Goal: Task Accomplishment & Management: Complete application form

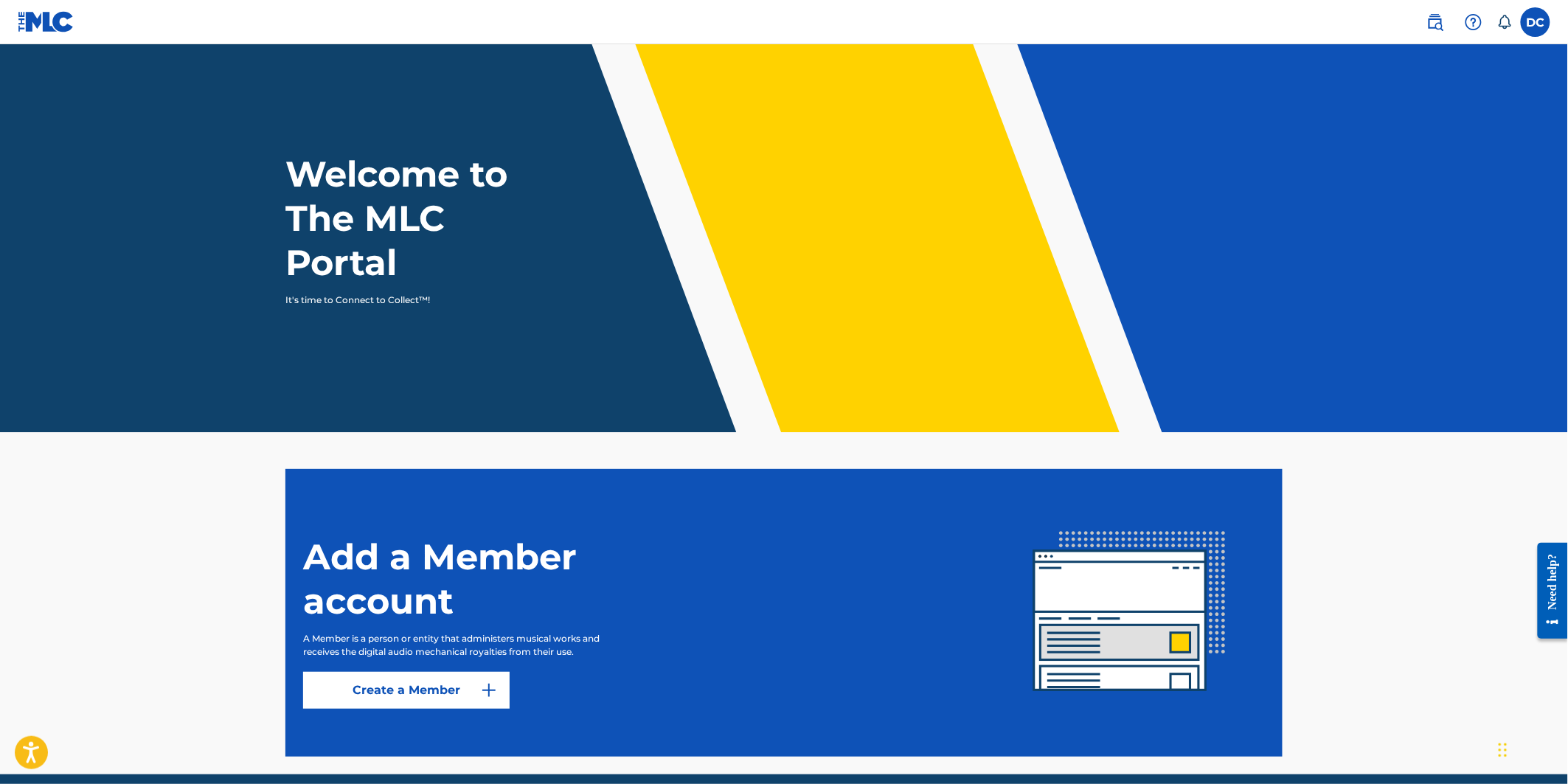
click at [431, 695] on link "Create a Member" at bounding box center [406, 691] width 207 height 37
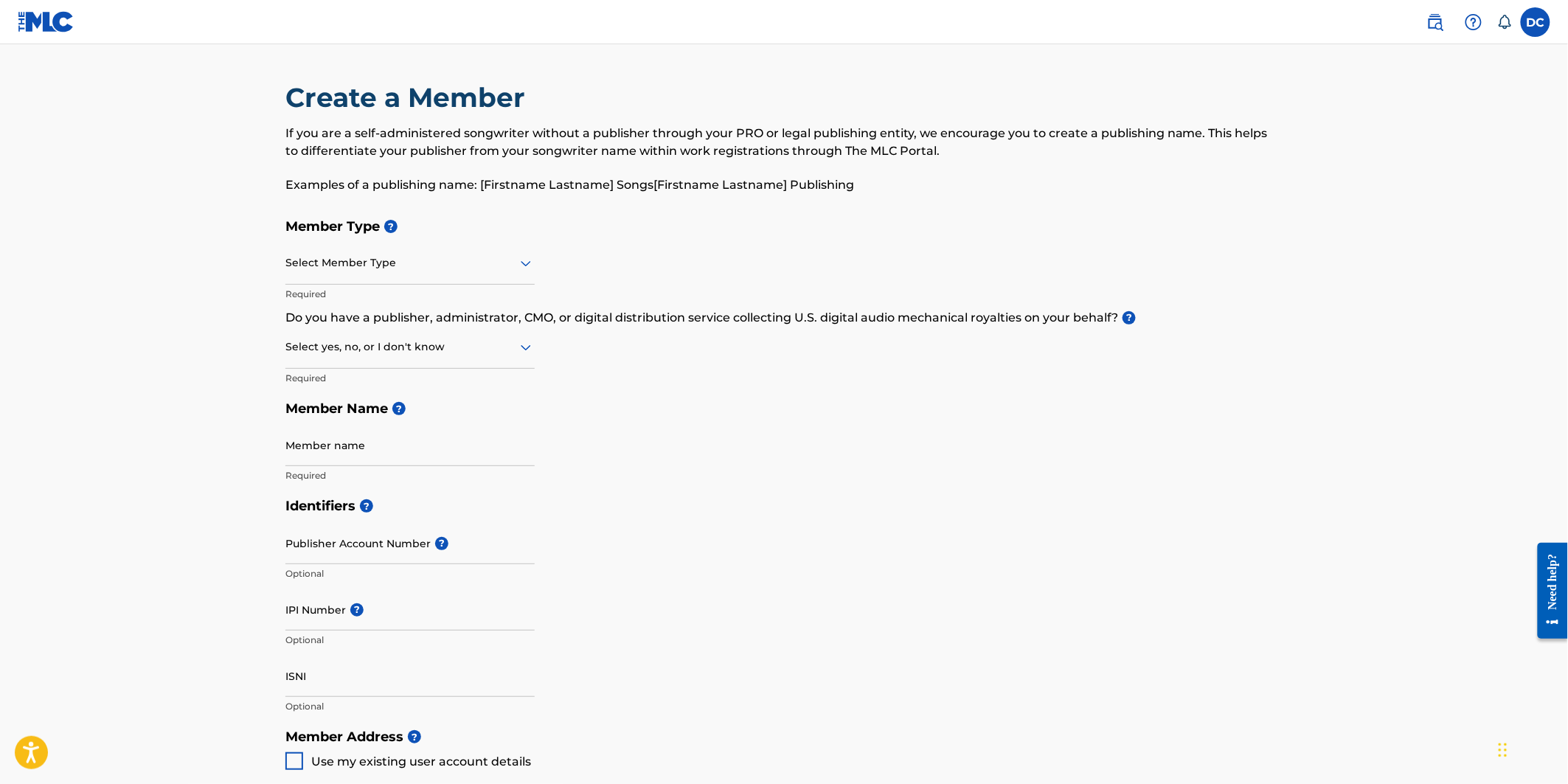
click at [431, 264] on div at bounding box center [410, 263] width 249 height 18
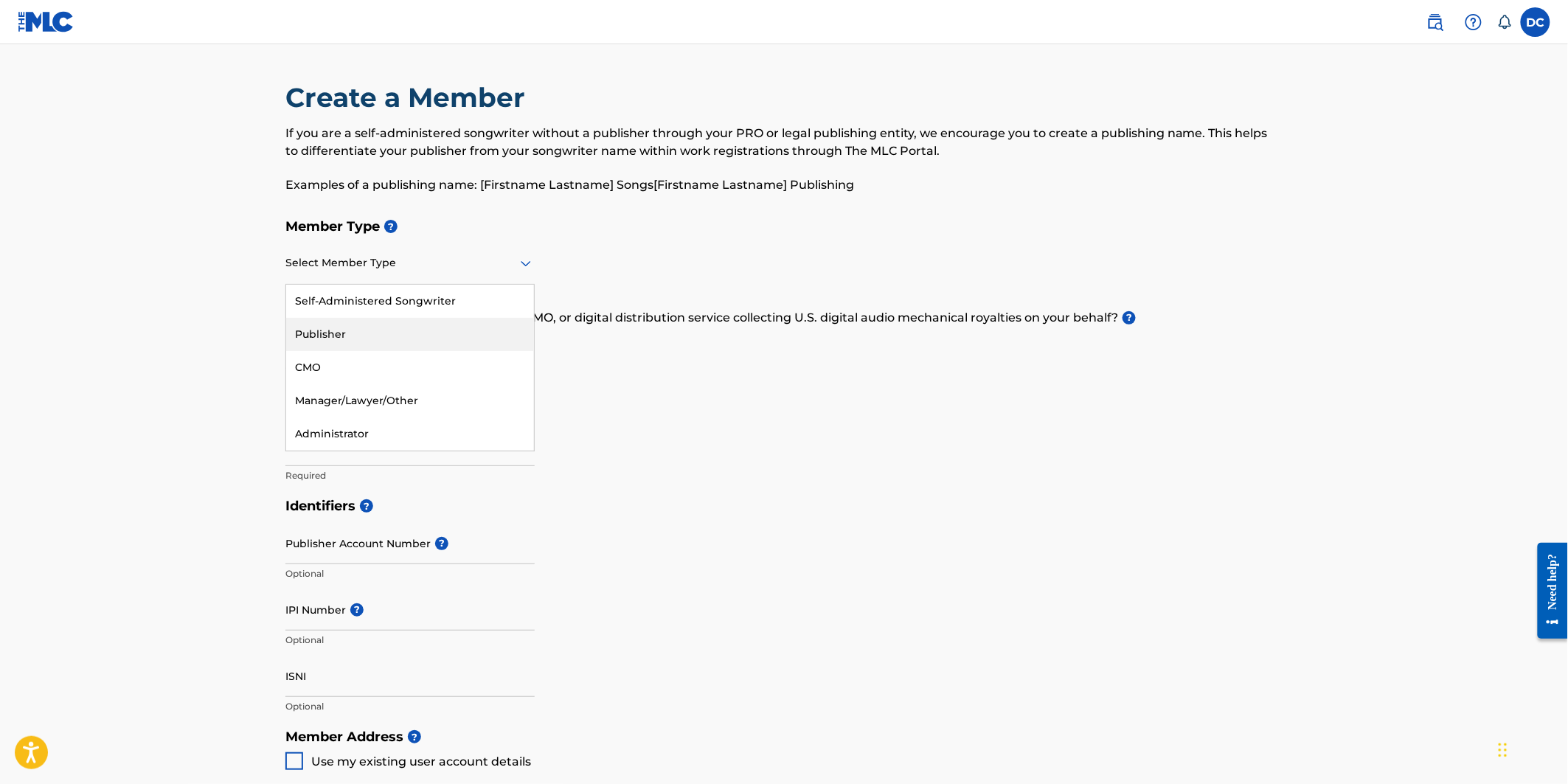
click at [365, 327] on div "Publisher" at bounding box center [410, 334] width 247 height 33
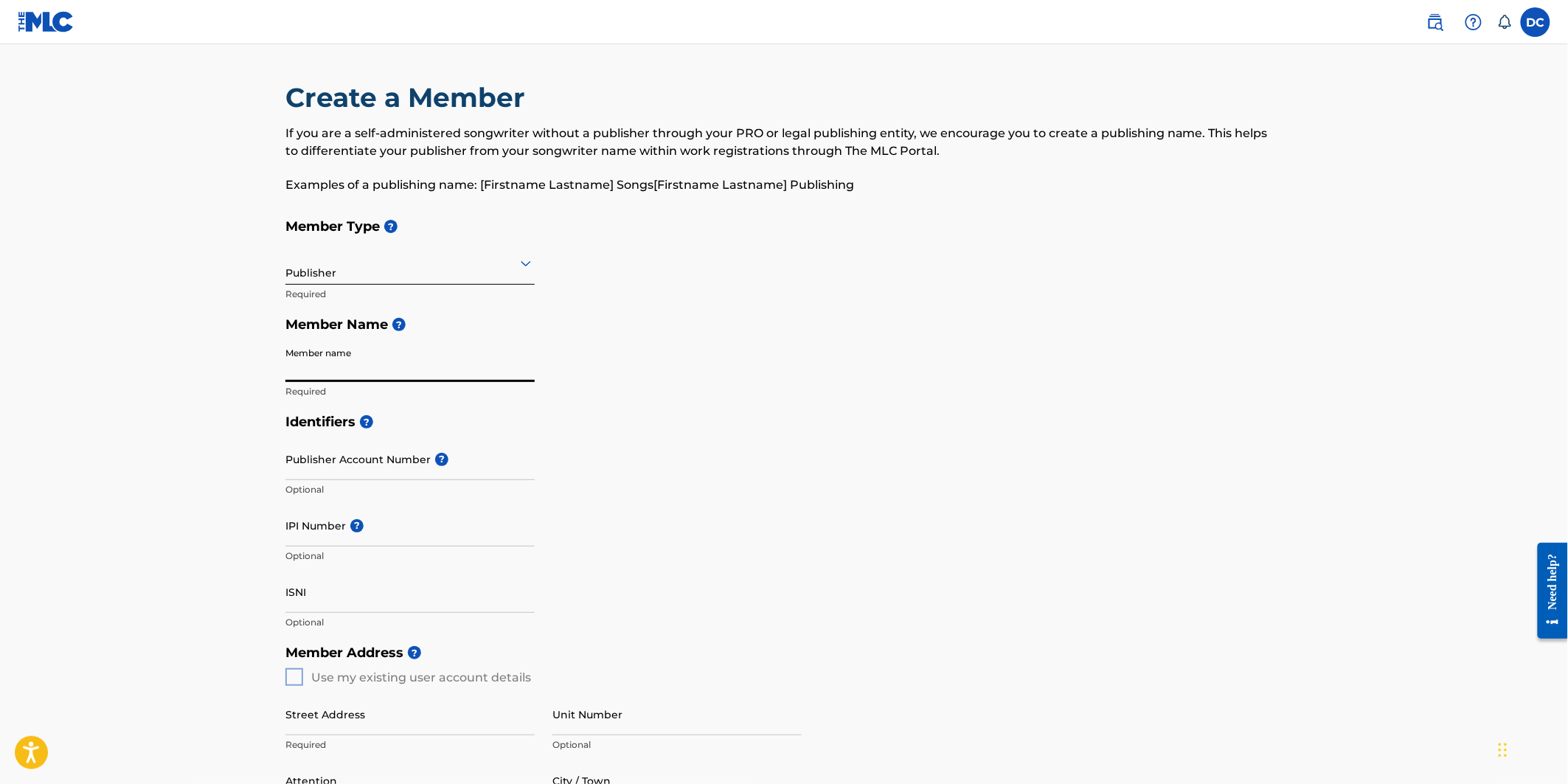
click at [360, 358] on input "Member name" at bounding box center [410, 361] width 249 height 42
click at [933, 341] on div "Member Type ? Publisher Required Member Name ? Member name Required" at bounding box center [784, 309] width 997 height 196
click at [1357, 97] on main "Create a Member If you are a self-administered songwriter without a publisher t…" at bounding box center [784, 665] width 1568 height 1241
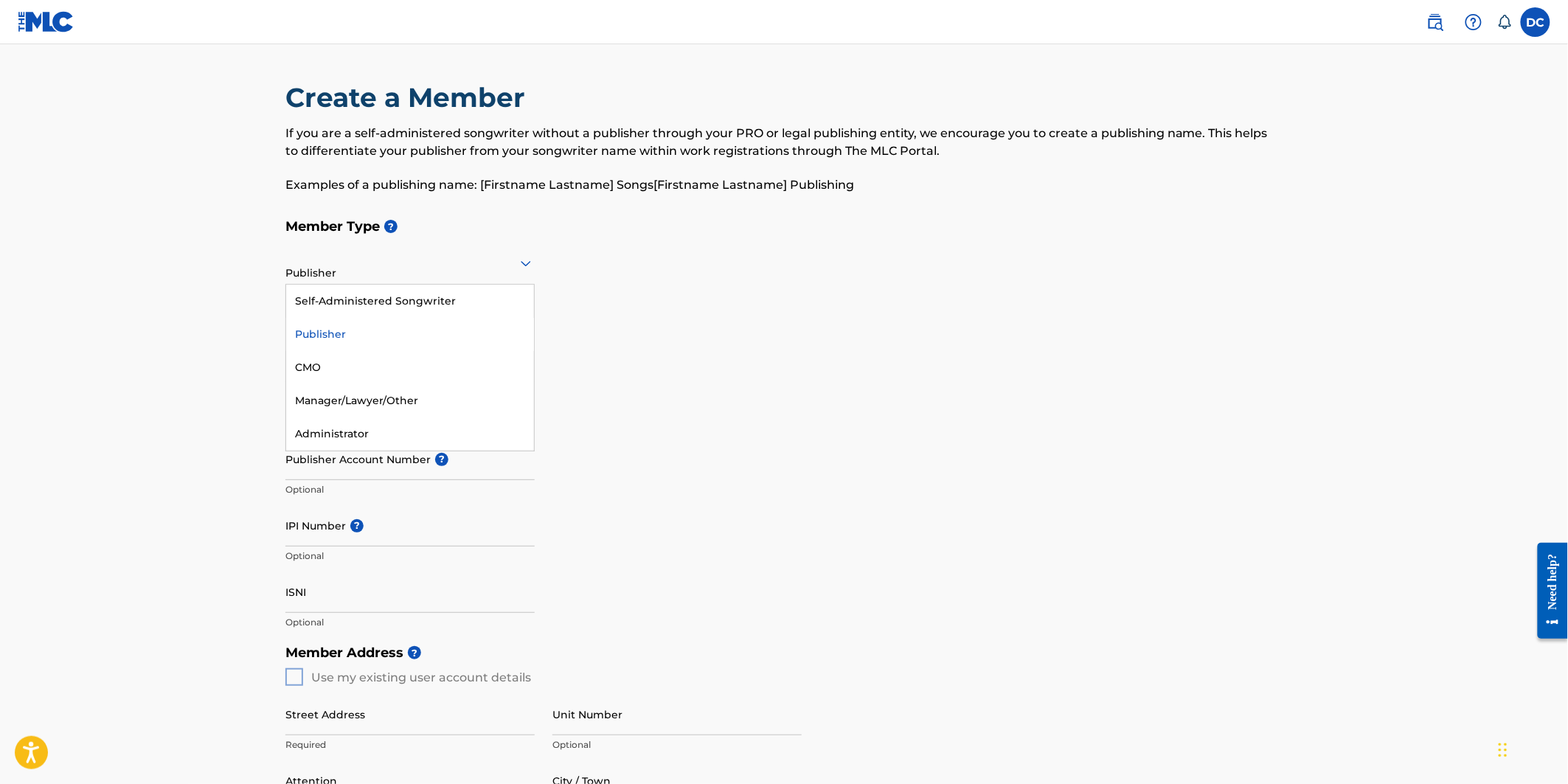
click at [425, 260] on div at bounding box center [410, 263] width 249 height 18
click at [349, 297] on div "Self-Administered Songwriter" at bounding box center [410, 301] width 247 height 33
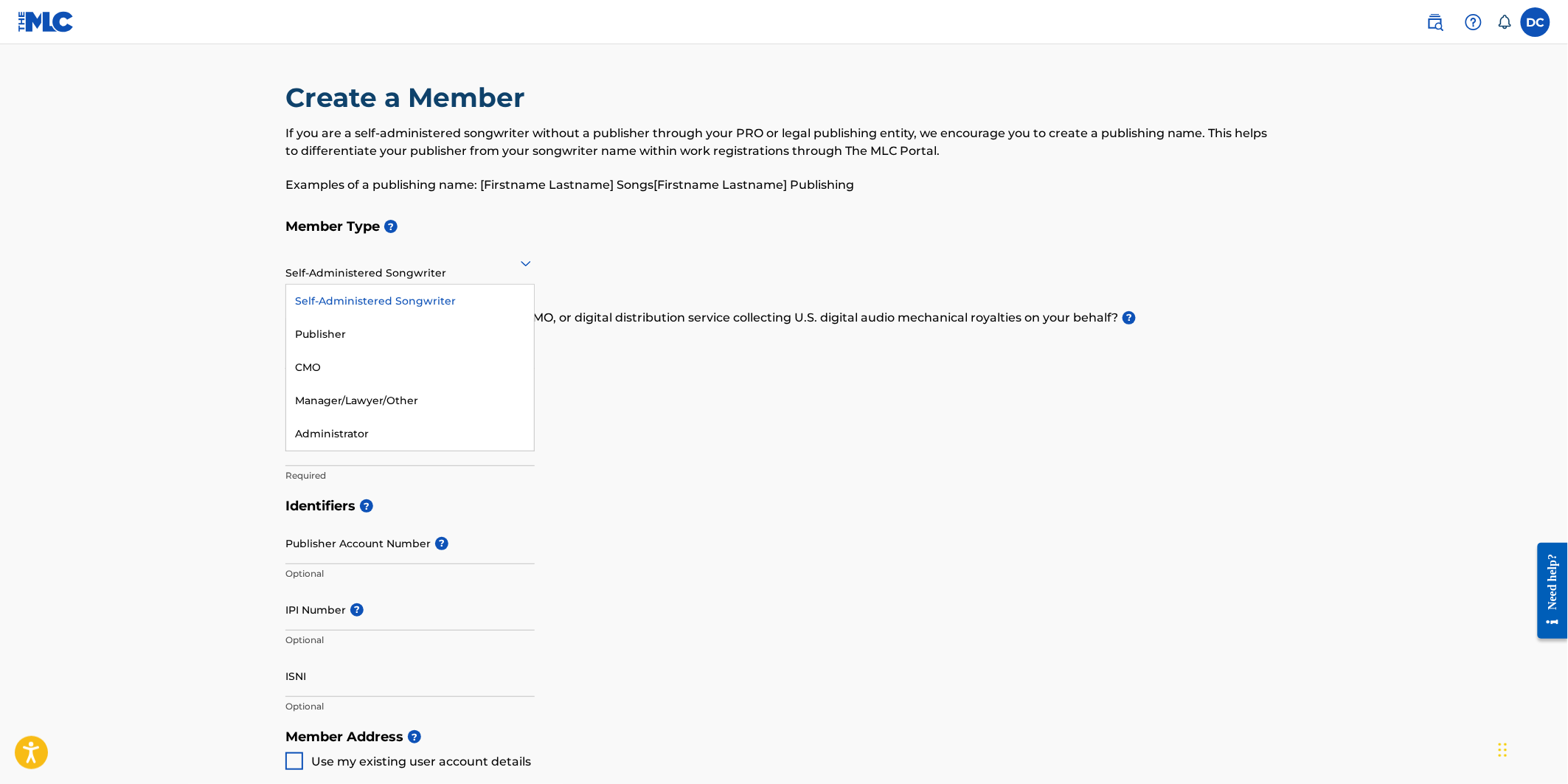
click at [365, 270] on div at bounding box center [410, 263] width 249 height 18
click at [381, 322] on div "Publisher" at bounding box center [410, 334] width 247 height 33
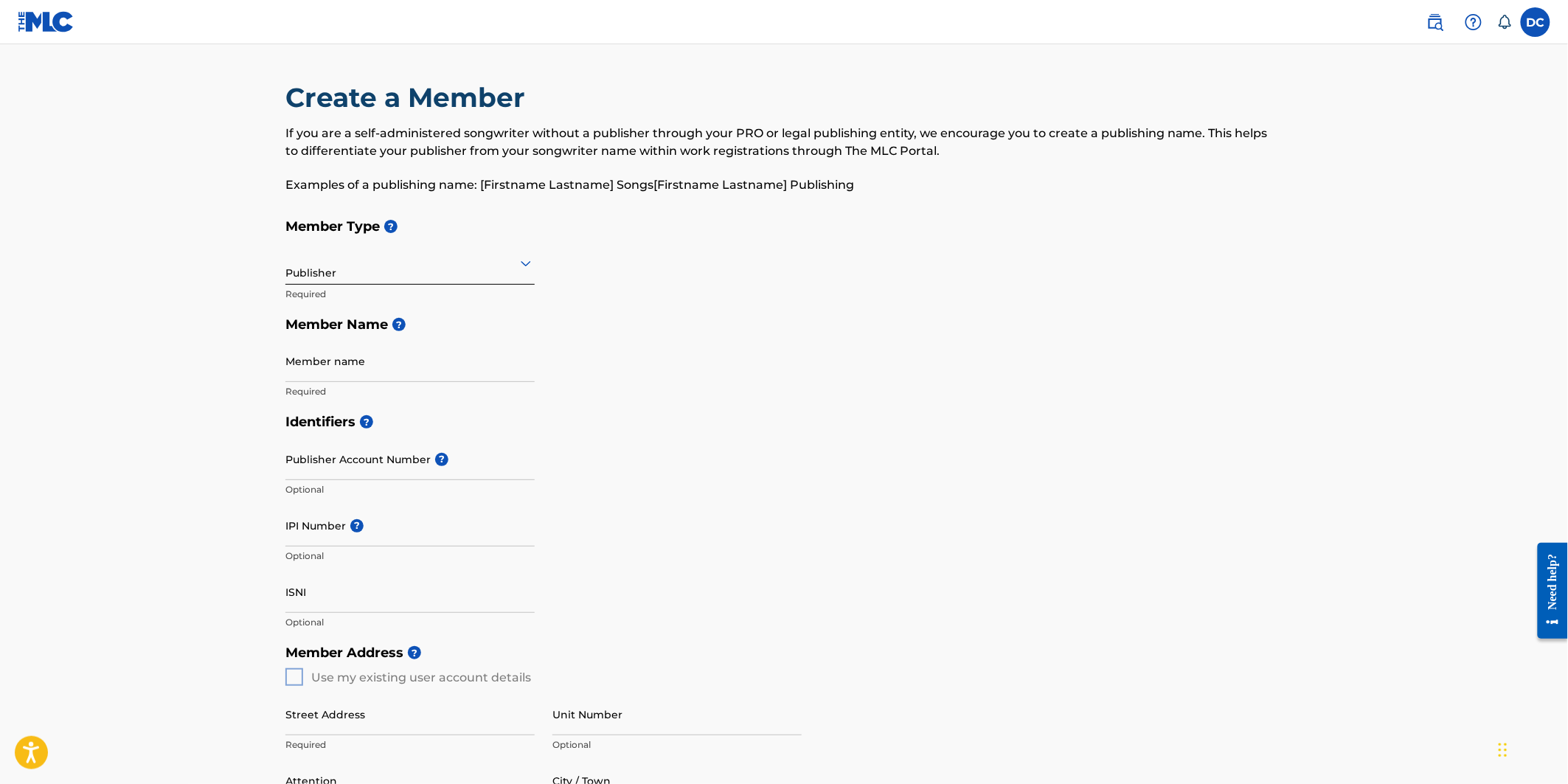
click at [446, 275] on div "Publisher" at bounding box center [410, 262] width 249 height 36
click at [446, 267] on div at bounding box center [410, 263] width 249 height 18
click at [625, 255] on div "Member Type ? Publisher Required Member Name ? Member name Required" at bounding box center [784, 309] width 997 height 196
